Goal: Information Seeking & Learning: Find specific fact

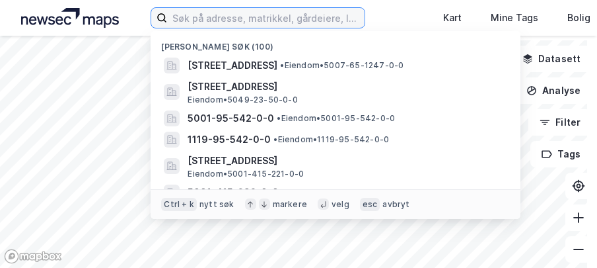
click at [194, 15] on input at bounding box center [266, 18] width 198 height 20
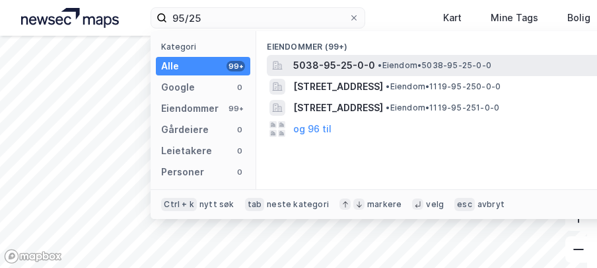
click at [326, 65] on span "5038-95-25-0-0" at bounding box center [334, 66] width 82 height 16
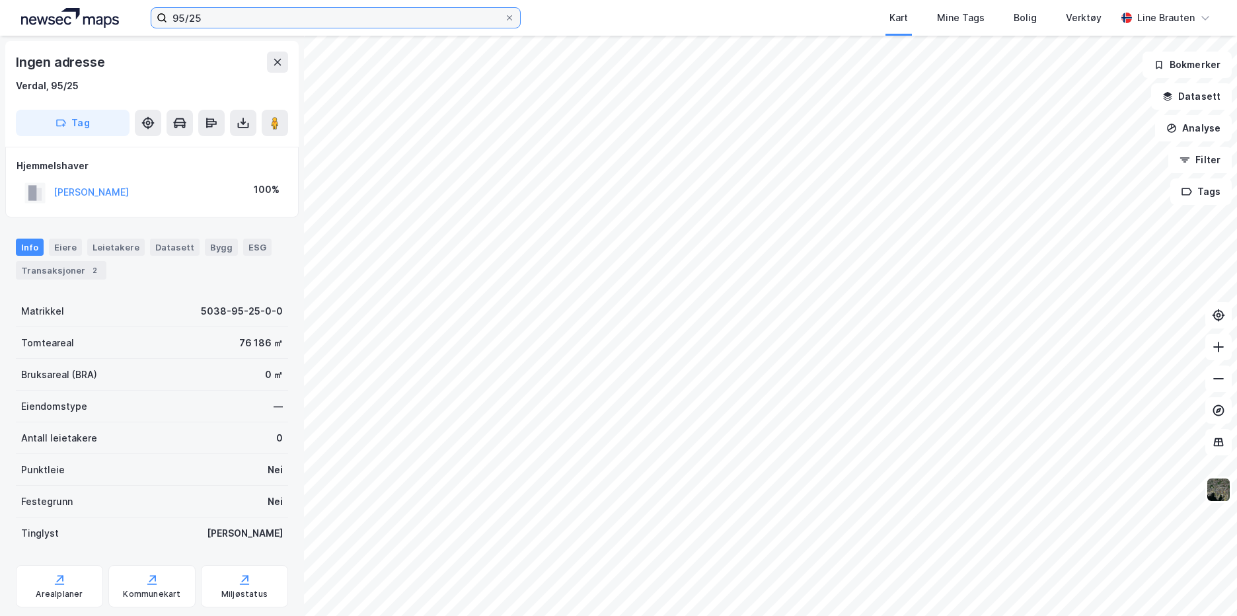
click at [225, 19] on input "95/25" at bounding box center [335, 18] width 337 height 20
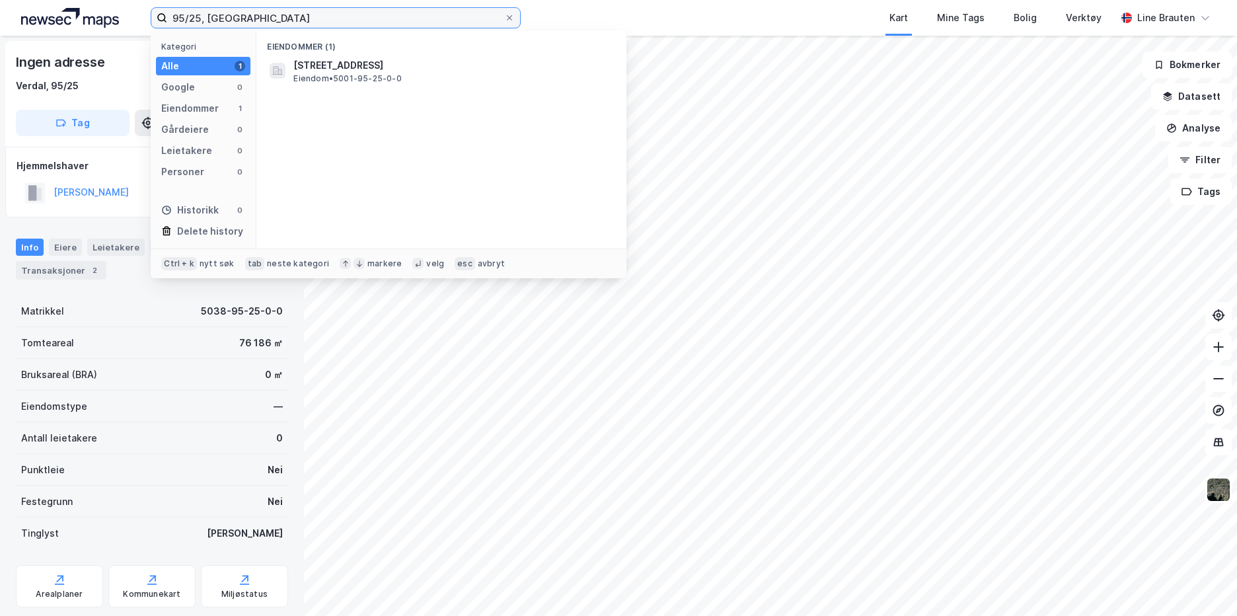
type input "95/25, [GEOGRAPHIC_DATA]"
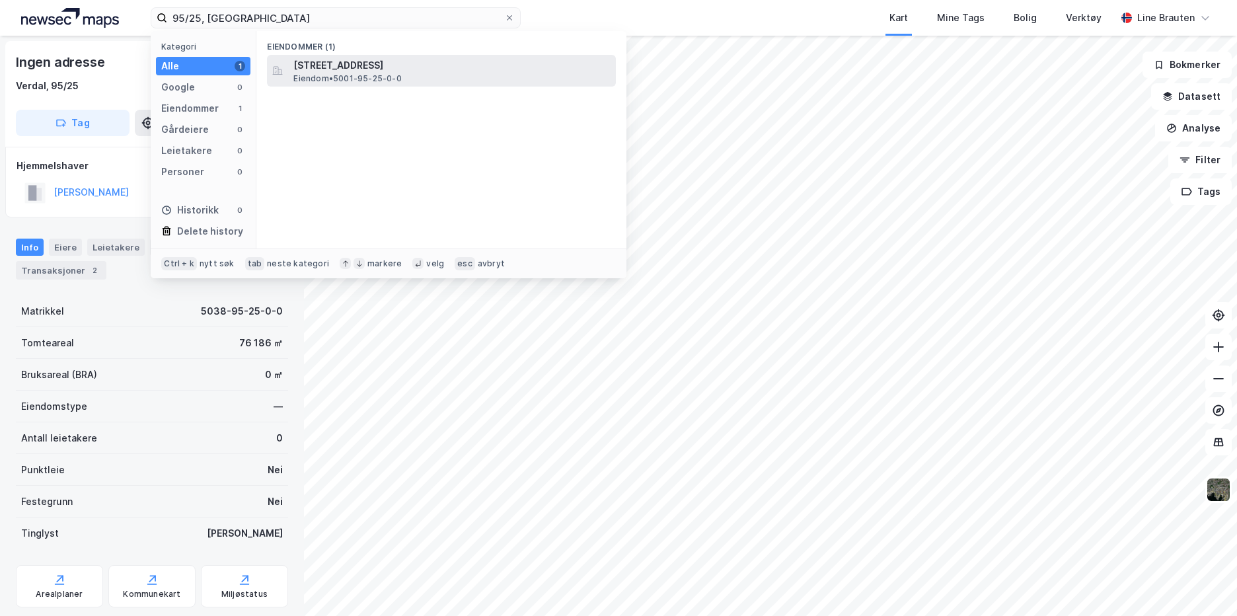
click at [353, 63] on span "[STREET_ADDRESS]" at bounding box center [451, 66] width 317 height 16
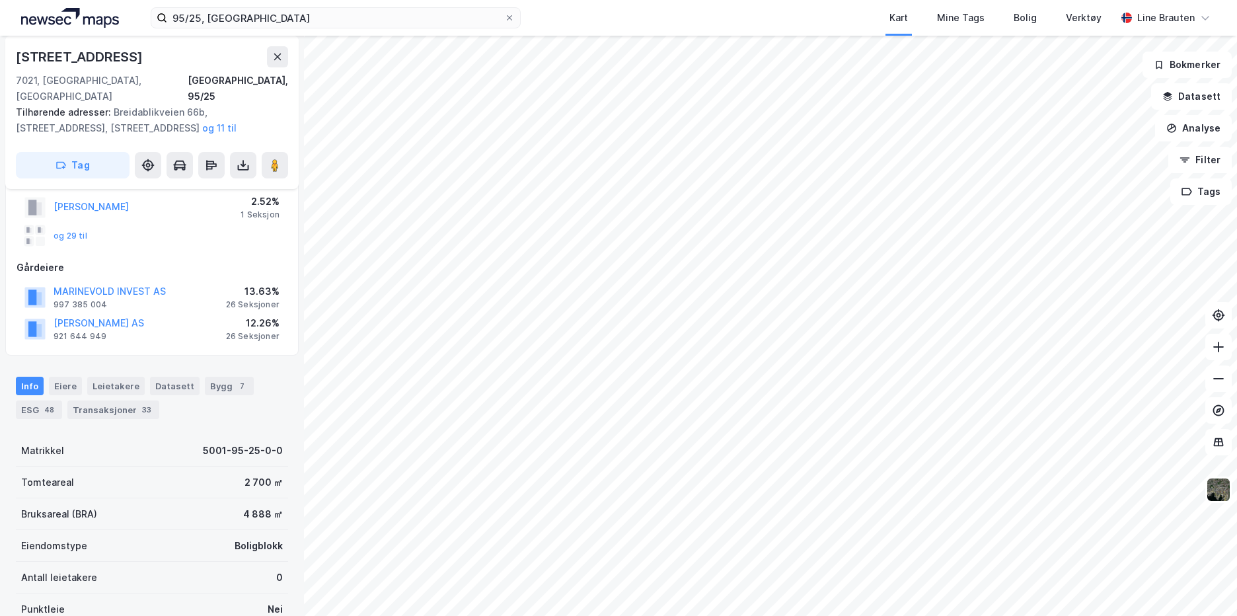
scroll to position [132, 0]
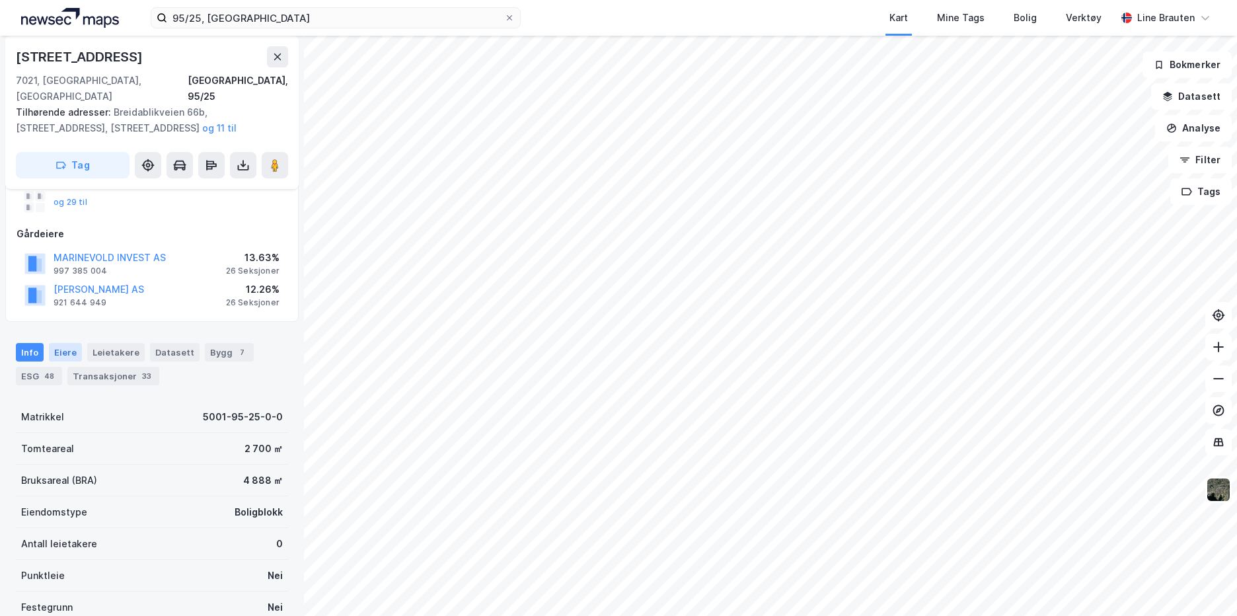
click at [57, 343] on div "Eiere" at bounding box center [65, 352] width 33 height 19
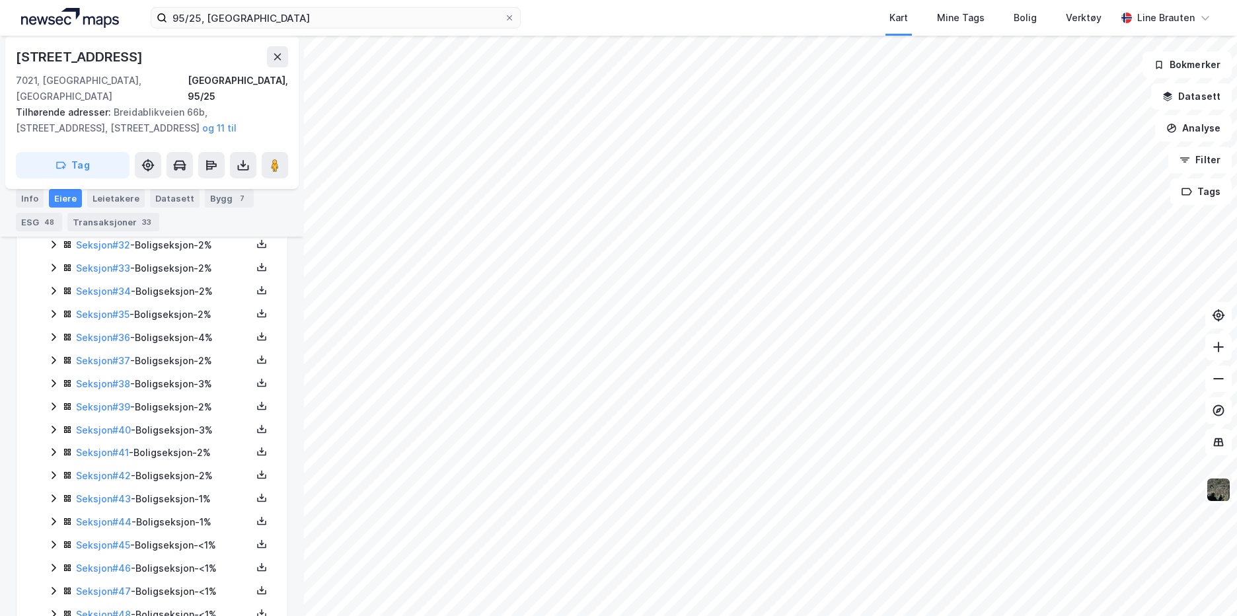
scroll to position [1139, 0]
click at [122, 492] on link "Seksjon # 45" at bounding box center [103, 497] width 54 height 11
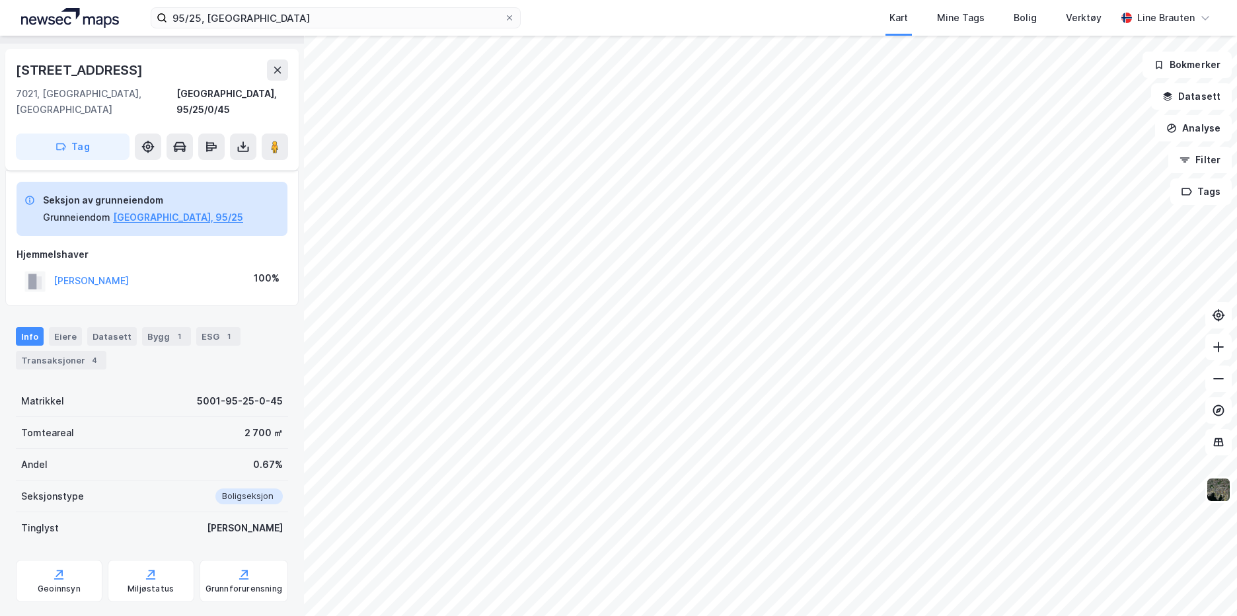
scroll to position [66, 0]
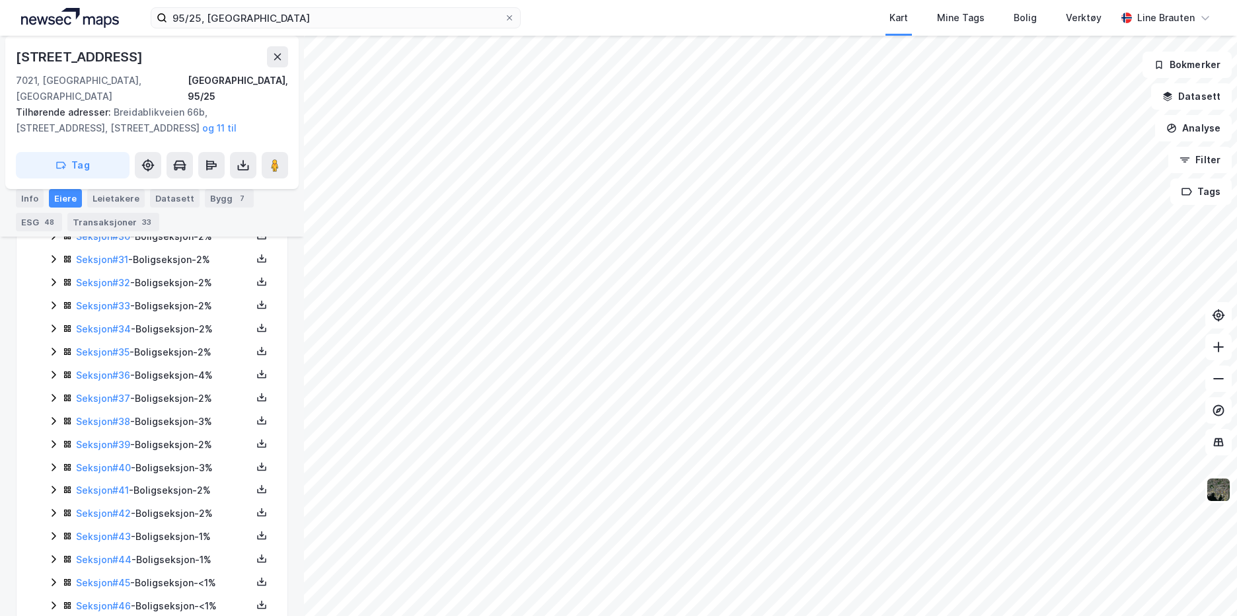
scroll to position [1124, 0]
click at [126, 531] on link "Seksjon # 46" at bounding box center [103, 536] width 55 height 11
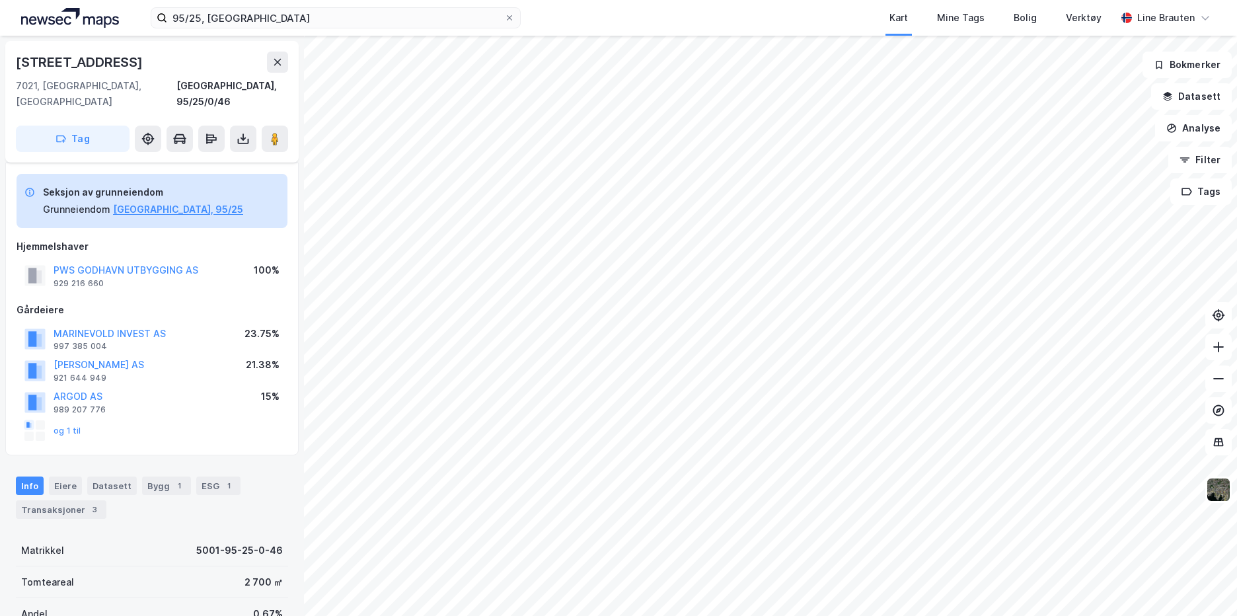
scroll to position [290, 0]
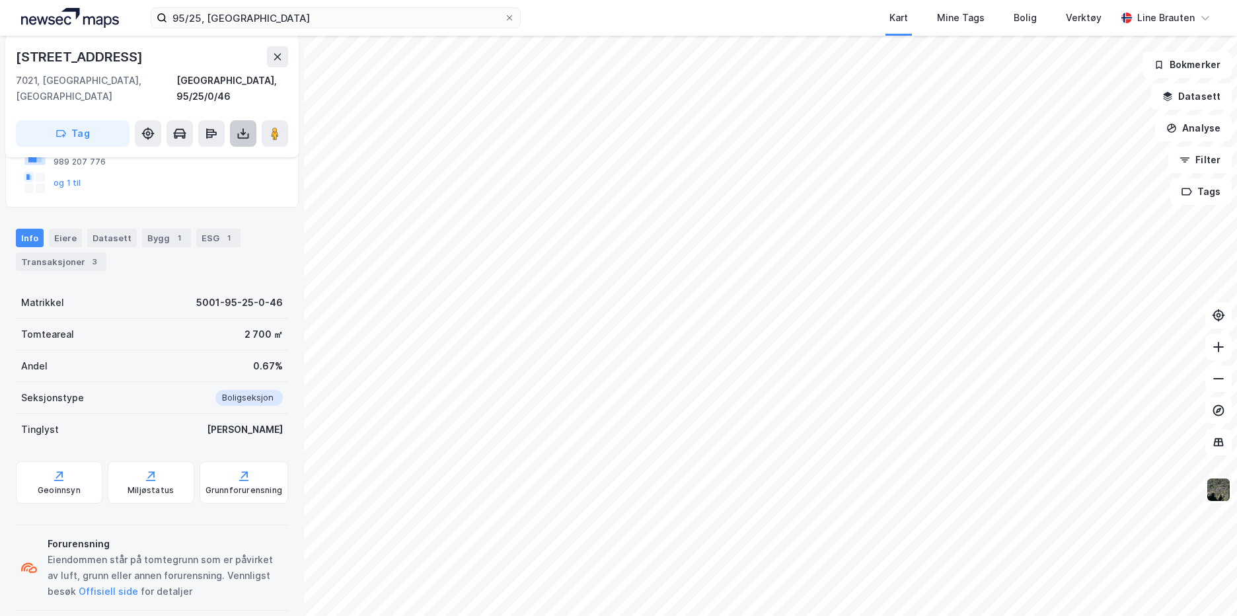
click at [241, 125] on button at bounding box center [243, 133] width 26 height 26
click at [230, 149] on div "Last ned grunnbok" at bounding box center [186, 159] width 141 height 21
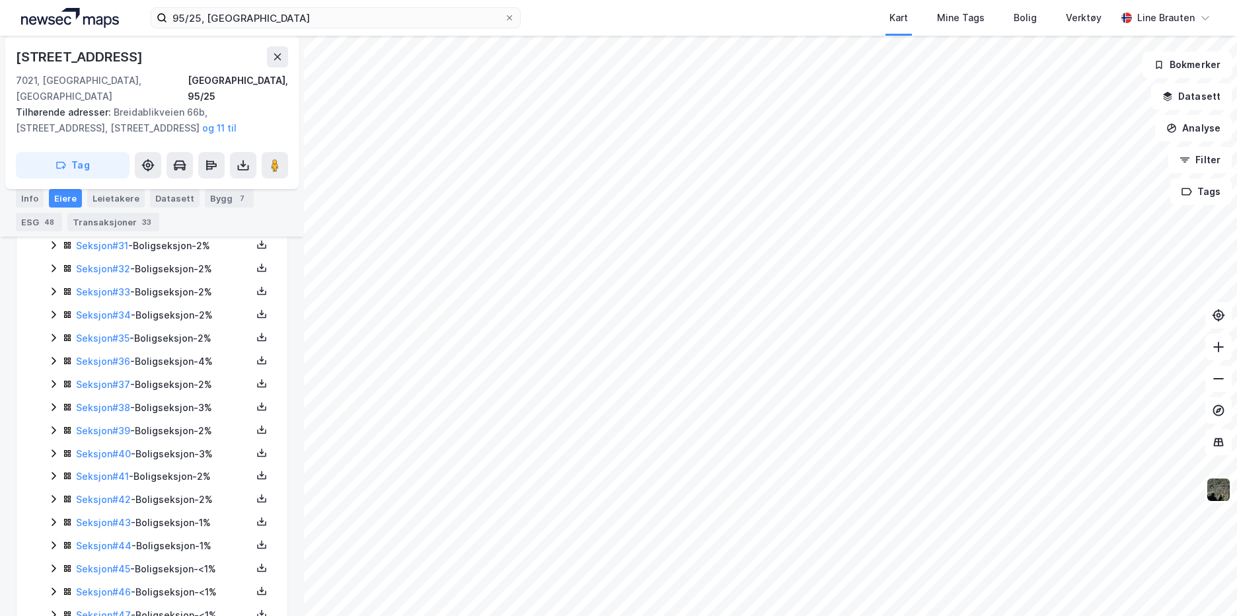
scroll to position [1139, 0]
click at [119, 539] on link "Seksjon # 47" at bounding box center [103, 544] width 55 height 11
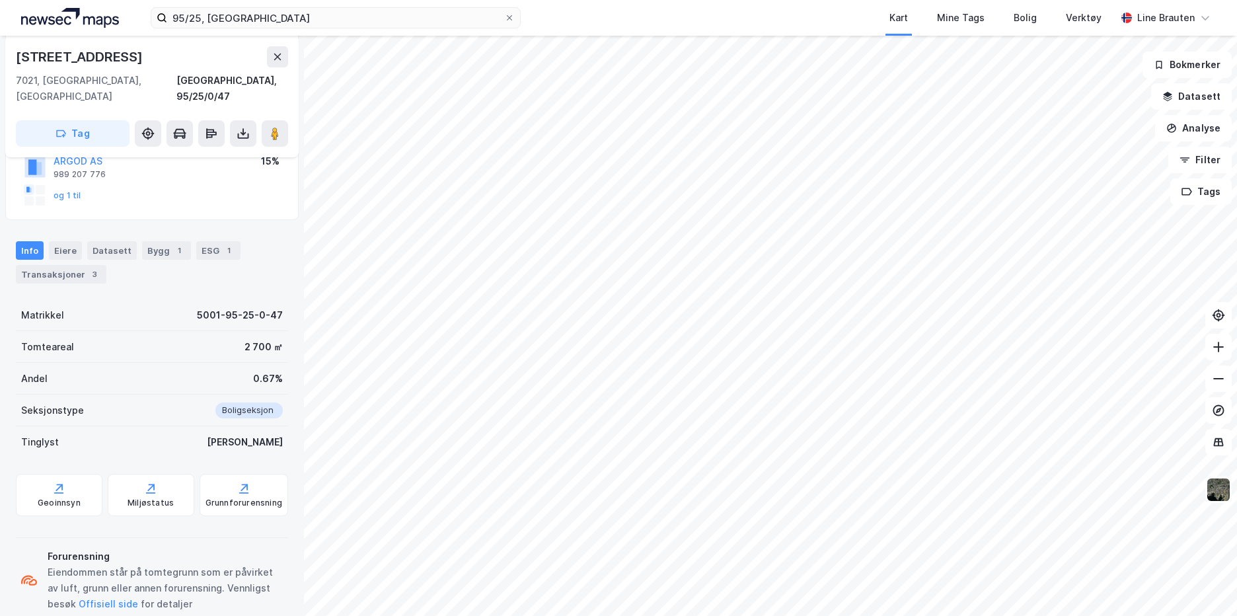
scroll to position [290, 0]
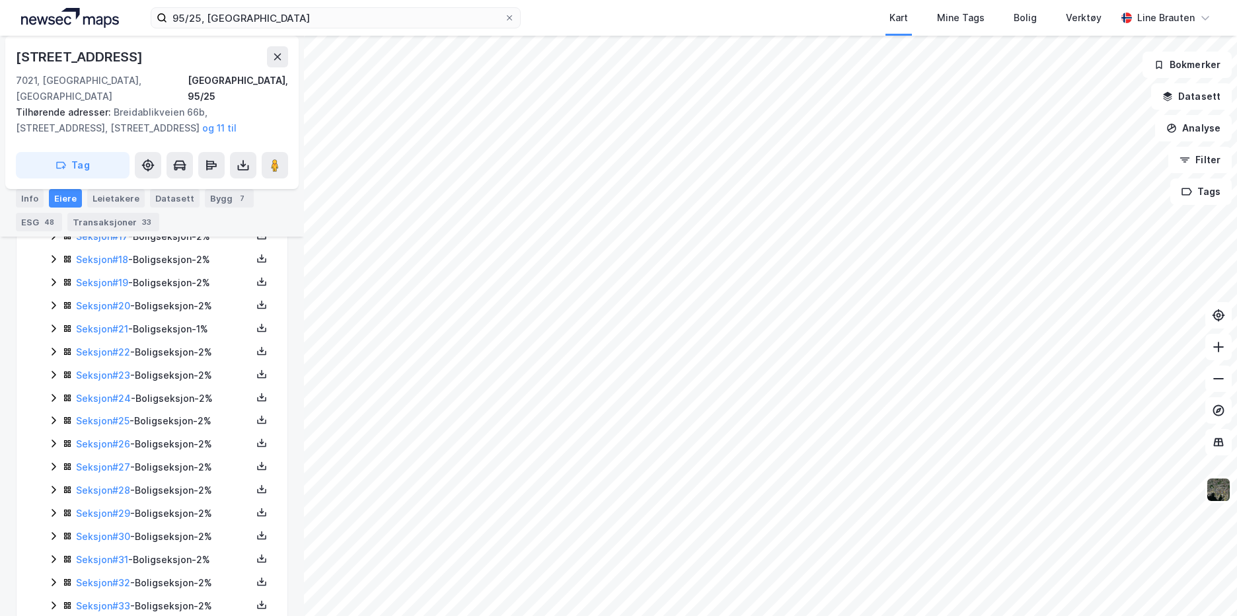
scroll to position [1139, 0]
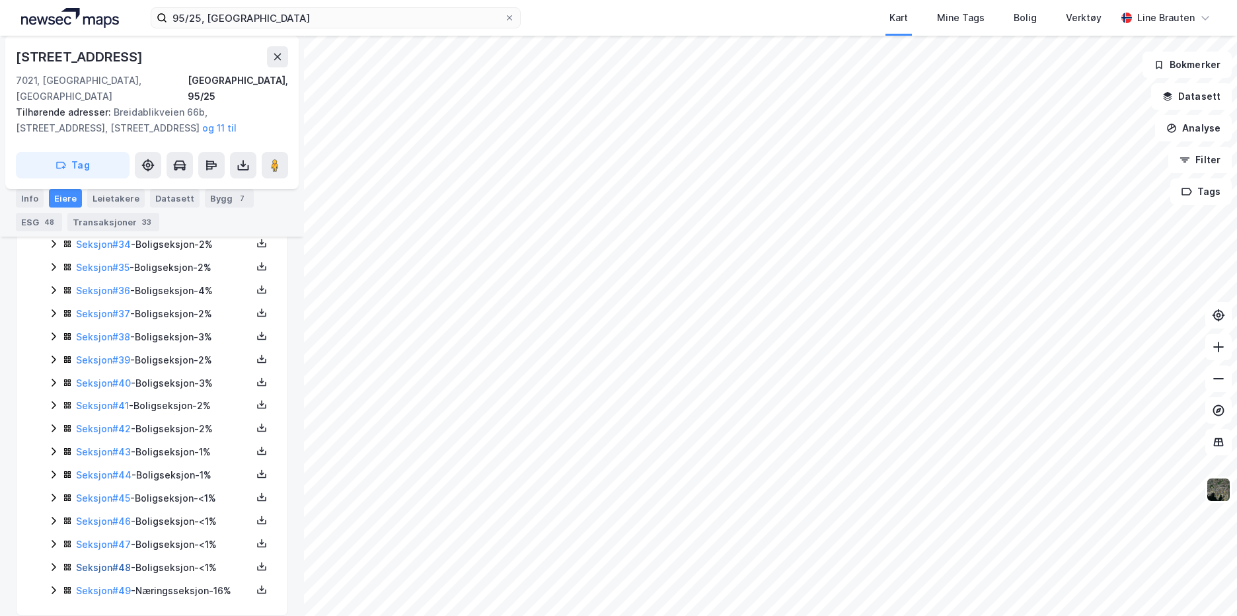
click at [114, 562] on link "Seksjon # 48" at bounding box center [103, 567] width 55 height 11
